Goal: Communication & Community: Answer question/provide support

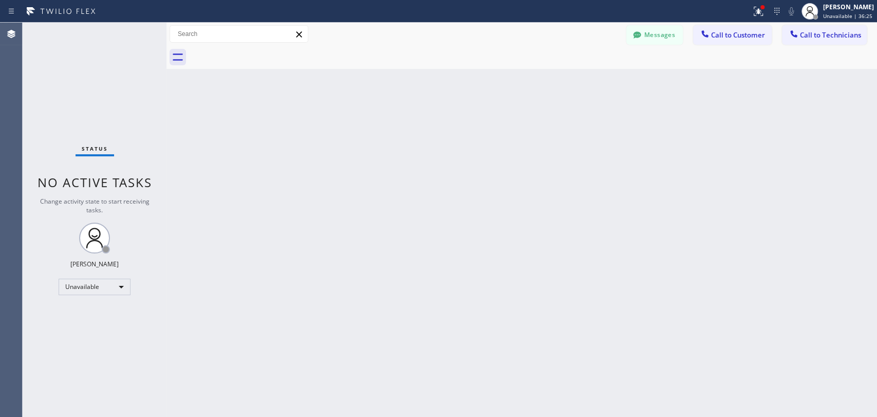
scroll to position [5512, 0]
click at [41, 141] on div "Status No active tasks Change activity state to start receiving tasks. [PERSON_…" at bounding box center [95, 220] width 144 height 394
click at [807, 39] on span "Call to Technicians" at bounding box center [830, 34] width 61 height 9
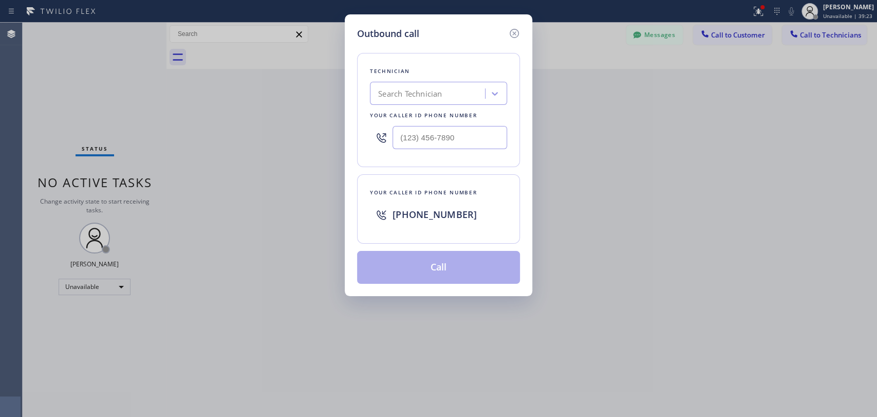
click at [444, 89] on div "Search Technician" at bounding box center [429, 94] width 112 height 18
type input "вутшы"
click at [384, 91] on input "вутшы" at bounding box center [390, 93] width 24 height 9
drag, startPoint x: 376, startPoint y: 95, endPoint x: 441, endPoint y: 96, distance: 64.7
click at [441, 96] on div "Search Technician" at bounding box center [429, 94] width 112 height 18
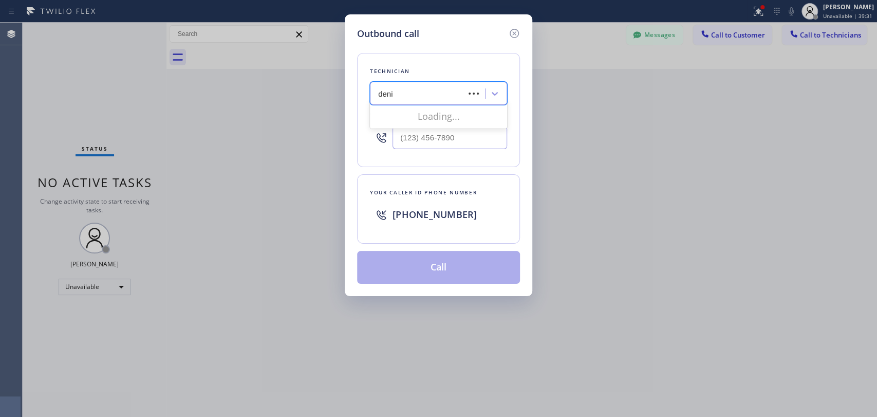
type input "[PERSON_NAME]"
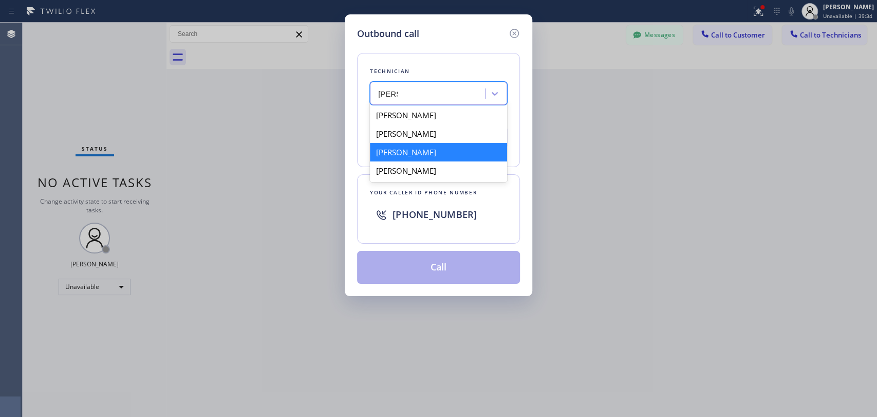
click at [419, 154] on div "[PERSON_NAME]" at bounding box center [438, 152] width 137 height 18
type input "[PHONE_NUMBER]"
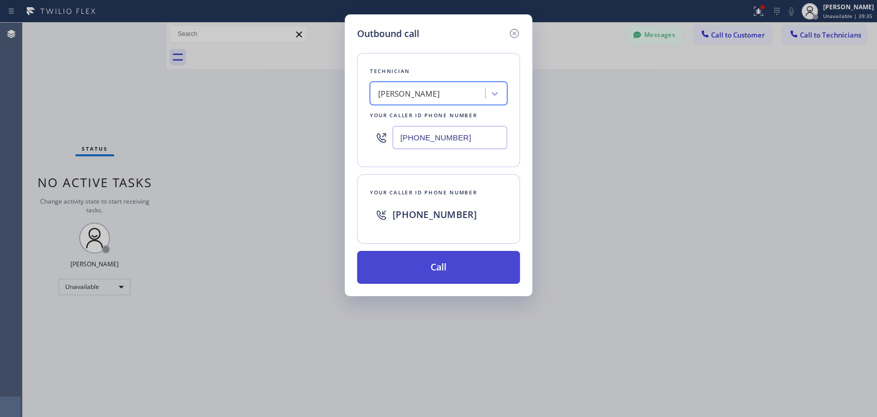
click at [445, 260] on button "Call" at bounding box center [438, 267] width 163 height 33
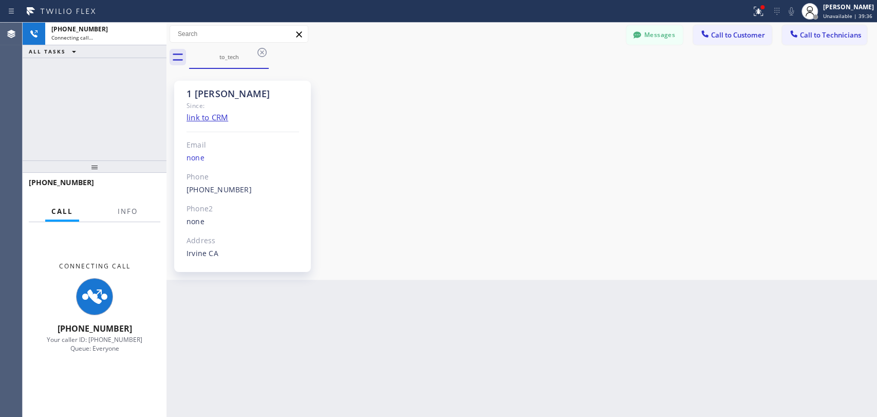
scroll to position [5512, 0]
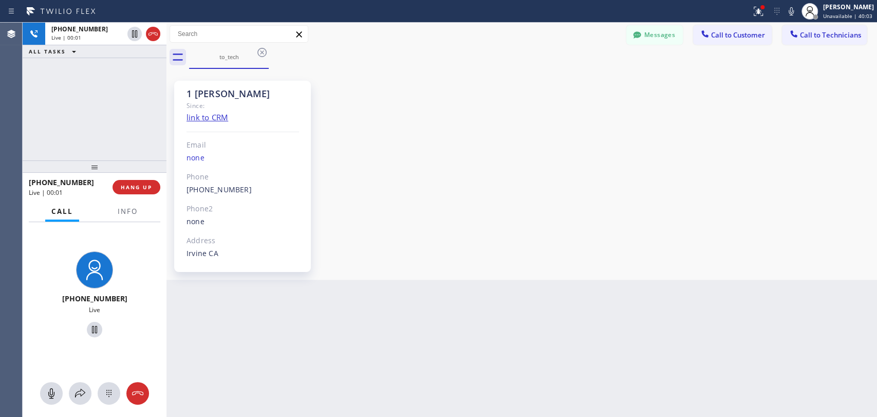
click at [34, 145] on div "[PHONE_NUMBER] Live | 00:01 ALL TASKS ALL TASKS ACTIVE TASKS TASKS IN WRAP UP" at bounding box center [95, 92] width 144 height 138
click at [132, 185] on span "HANG UP" at bounding box center [136, 186] width 31 height 7
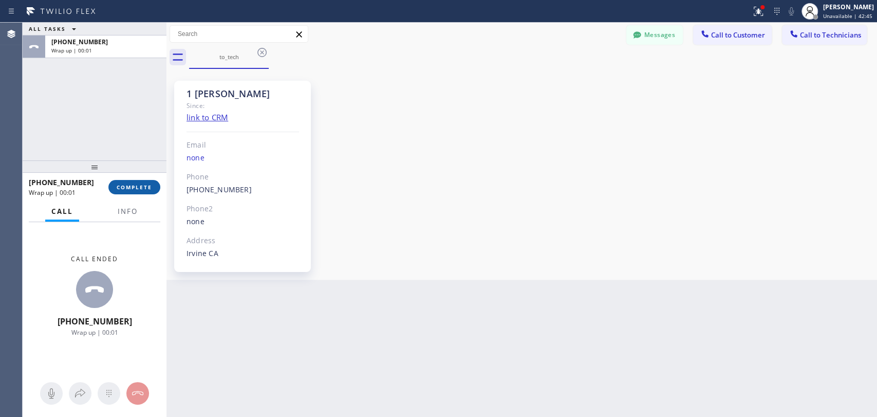
click at [132, 189] on span "COMPLETE" at bounding box center [134, 186] width 35 height 7
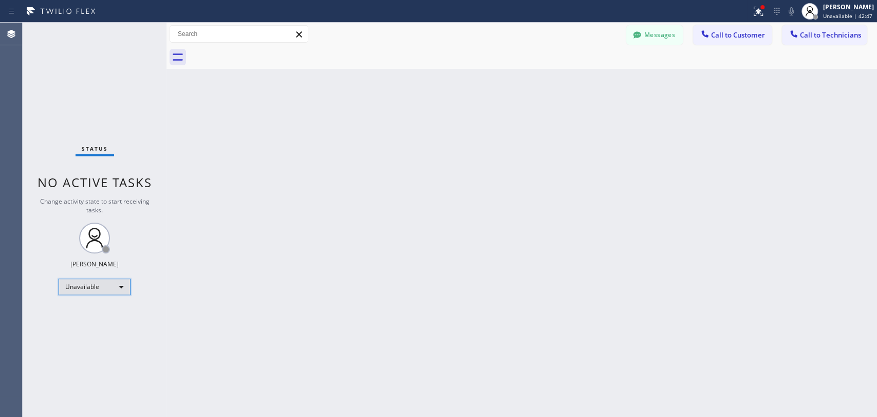
click at [97, 289] on div "Unavailable" at bounding box center [95, 286] width 72 height 16
click at [107, 308] on li "Available" at bounding box center [94, 312] width 70 height 12
click at [812, 35] on span "Call to Technicians" at bounding box center [830, 34] width 61 height 9
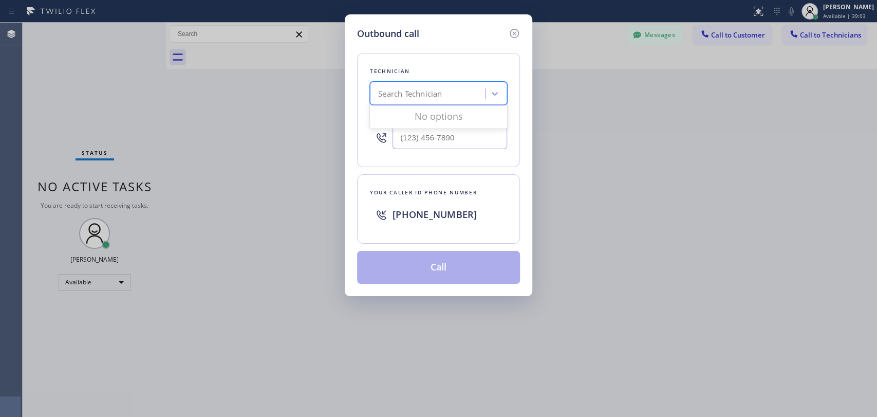
click at [445, 96] on div "Search Technician" at bounding box center [429, 94] width 112 height 18
type input "[PERSON_NAME]"
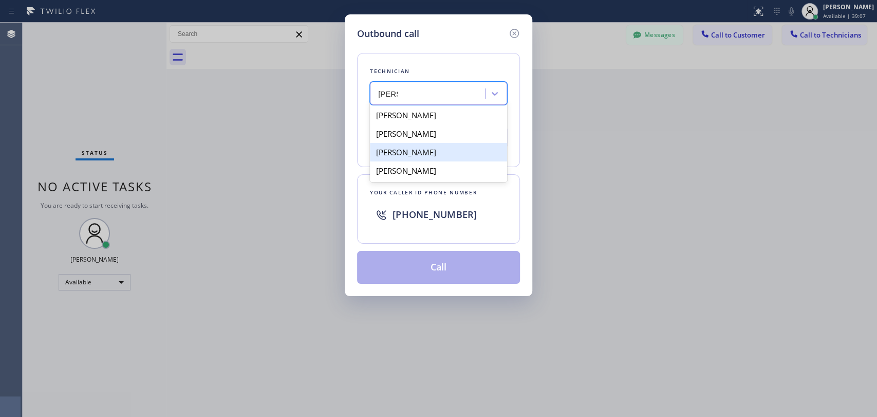
click at [462, 156] on div "[PERSON_NAME]" at bounding box center [438, 152] width 137 height 18
type input "[PHONE_NUMBER]"
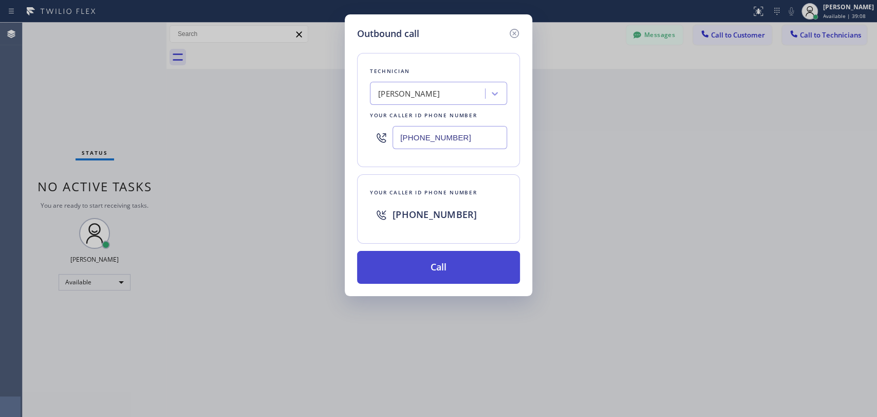
click at [453, 261] on button "Call" at bounding box center [438, 267] width 163 height 33
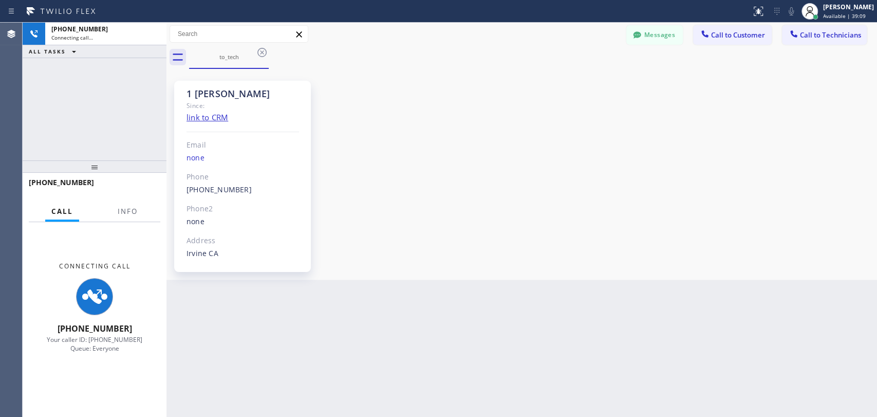
scroll to position [5512, 0]
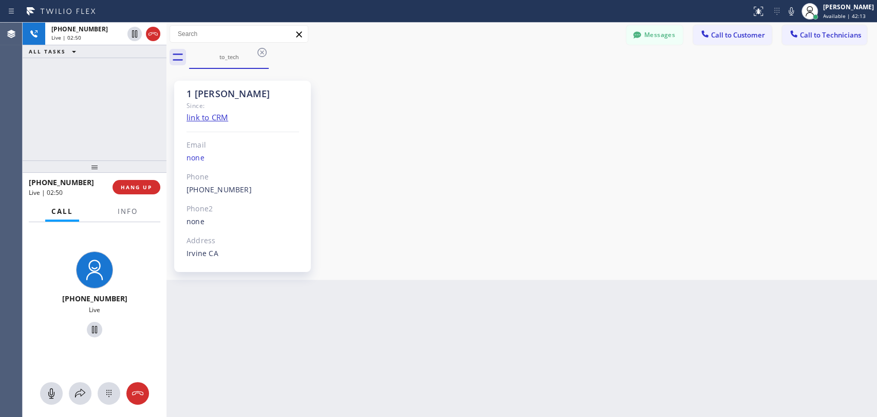
click at [137, 153] on div "+19493940845 Live | 02:50 ALL TASKS ALL TASKS ACTIVE TASKS TASKS IN WRAP UP" at bounding box center [95, 92] width 144 height 138
click at [149, 193] on button "HANG UP" at bounding box center [137, 187] width 48 height 14
click at [147, 190] on span "HANG UP" at bounding box center [136, 186] width 31 height 7
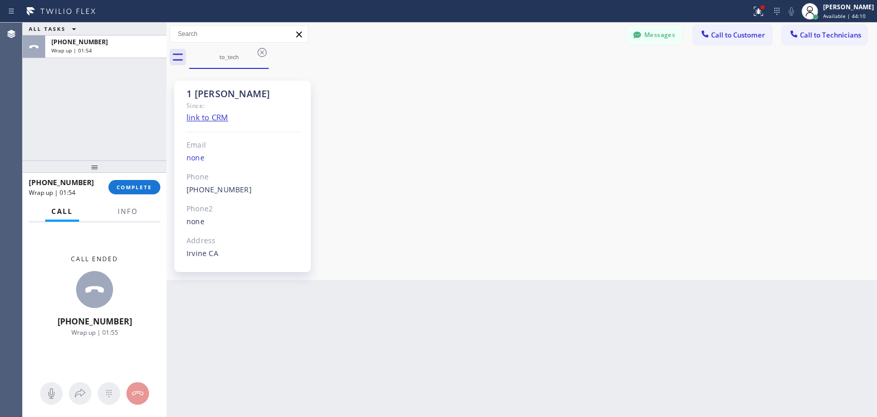
click at [16, 82] on div "Agent Desktop" at bounding box center [11, 220] width 22 height 394
click at [139, 192] on button "COMPLETE" at bounding box center [134, 187] width 52 height 14
